Goal: Find specific page/section: Find specific page/section

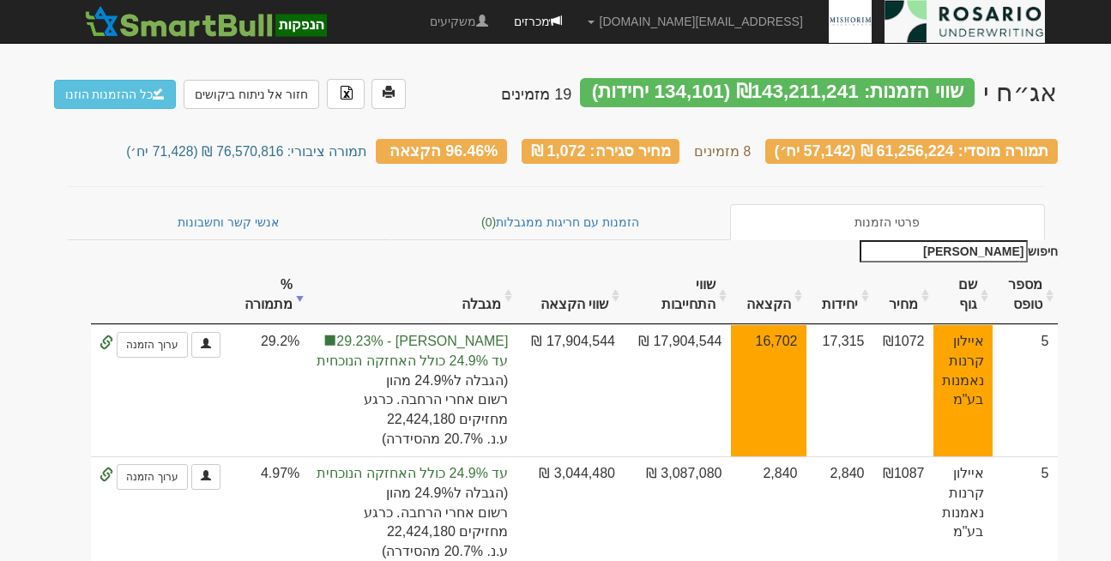
scroll to position [61, 0]
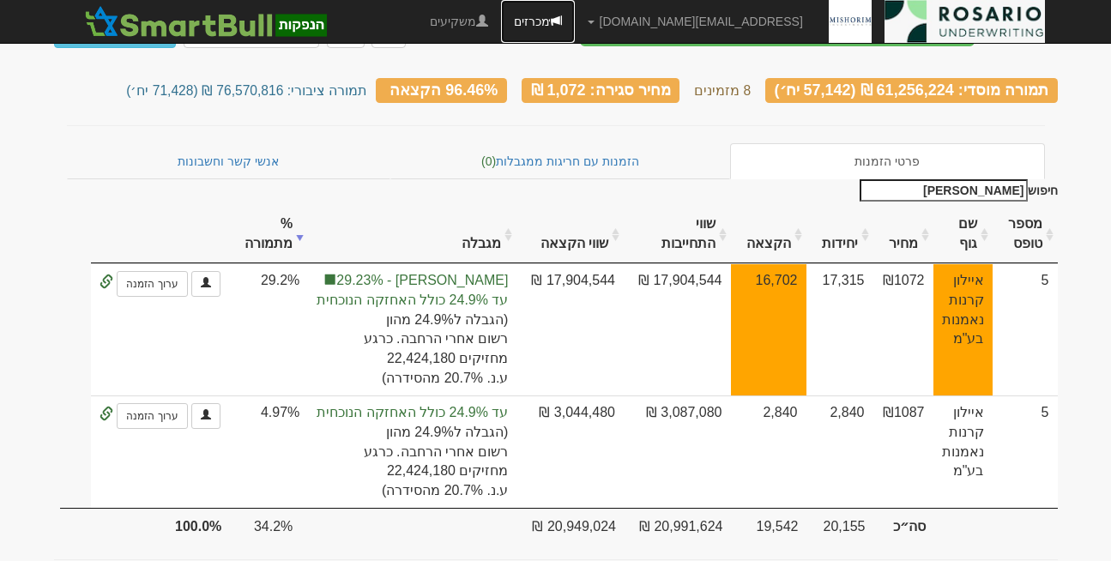
click at [575, 21] on link "מכרזים" at bounding box center [538, 21] width 74 height 43
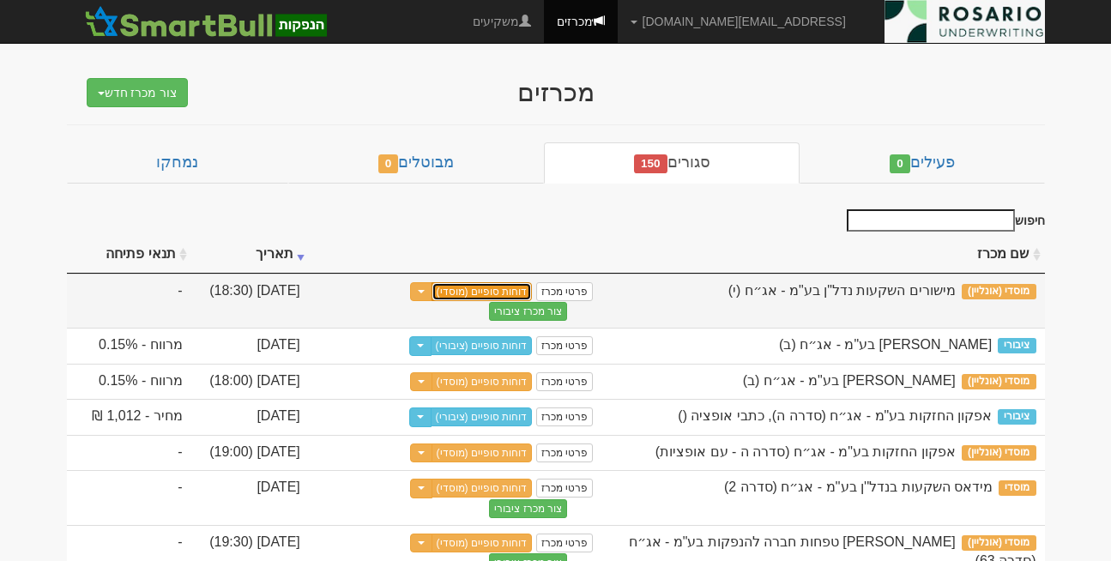
click at [475, 299] on link "דוחות סופיים (מוסדי)" at bounding box center [482, 291] width 101 height 19
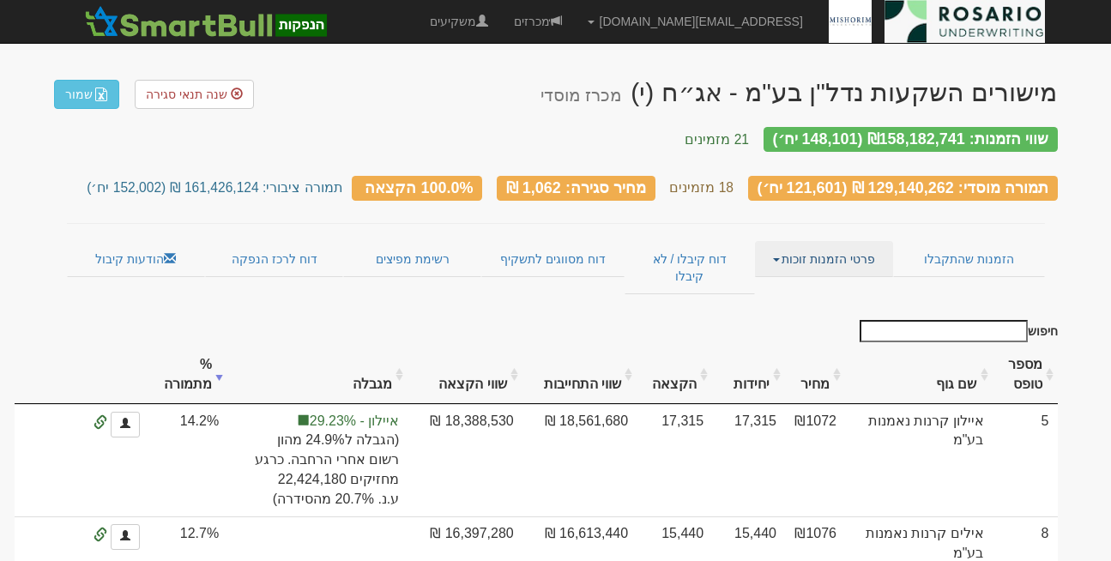
click at [813, 241] on link "פרטי הזמנות זוכות" at bounding box center [824, 259] width 138 height 36
click at [958, 320] on input "חיפוש" at bounding box center [944, 331] width 168 height 22
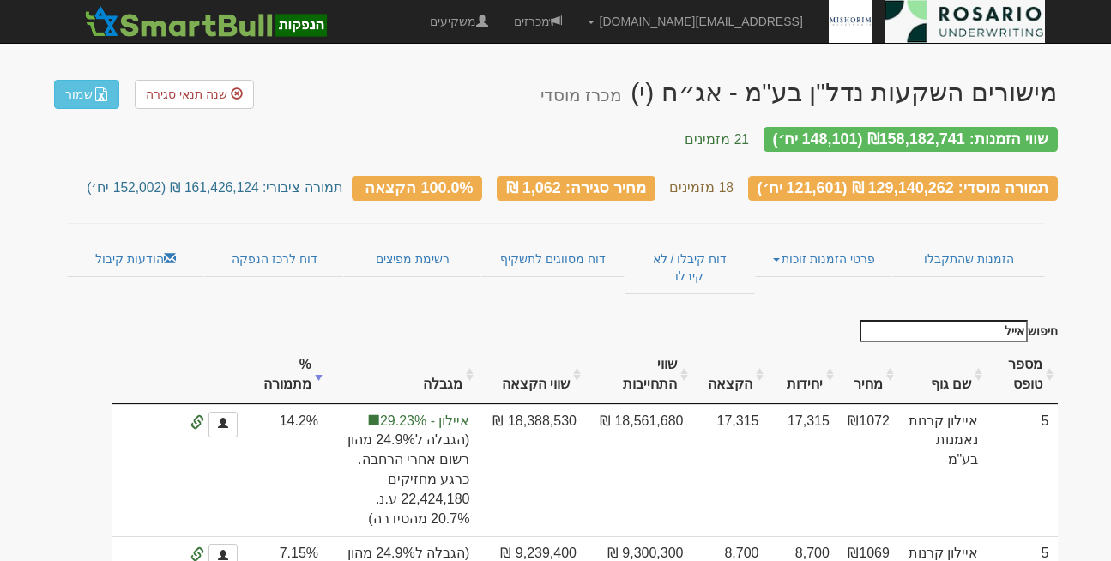
type input "איילו"
